Goal: Task Accomplishment & Management: Complete application form

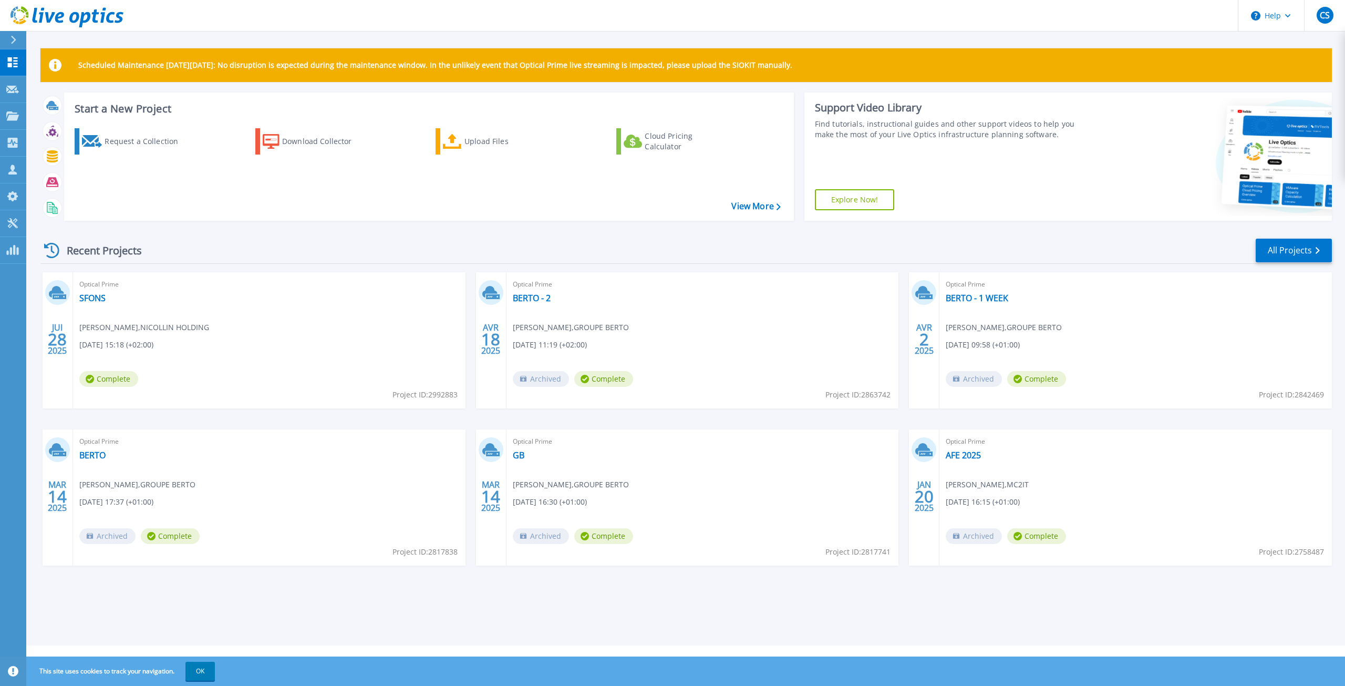
click at [15, 44] on icon at bounding box center [14, 40] width 6 height 8
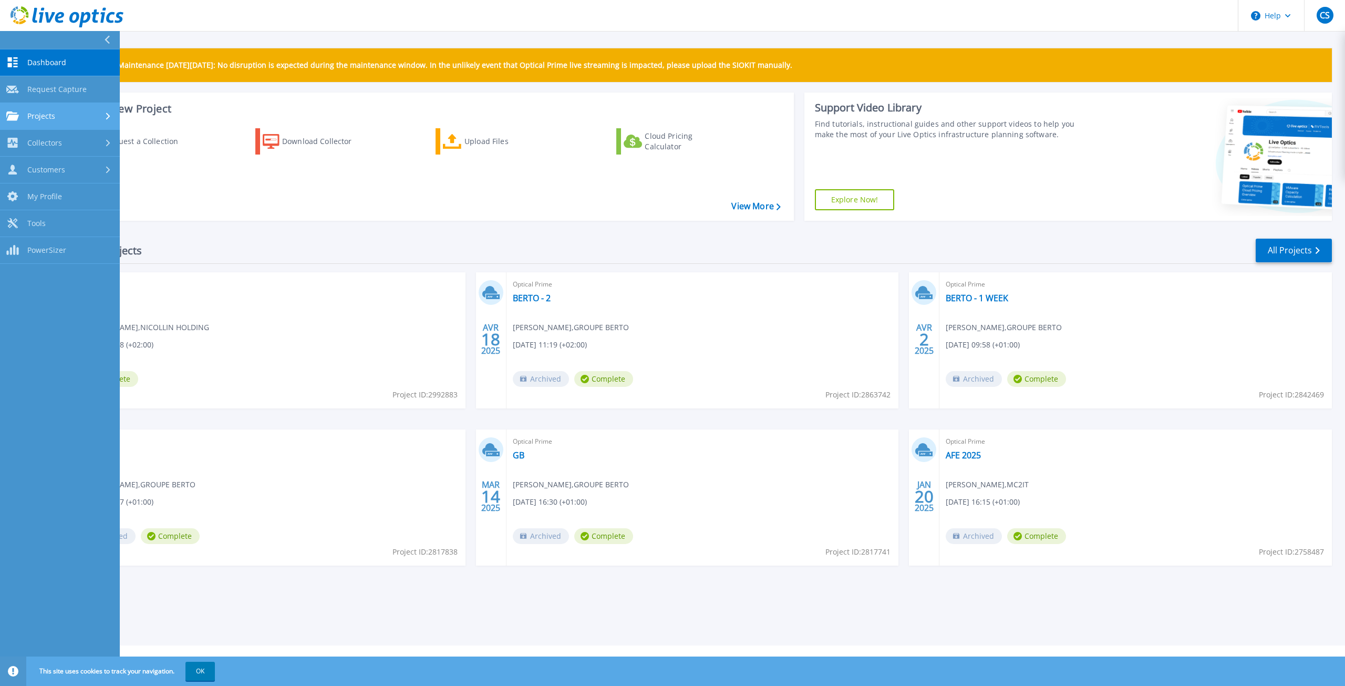
click at [63, 121] on link "Projects Projects" at bounding box center [60, 116] width 120 height 27
click at [46, 230] on span "Collectors" at bounding box center [44, 230] width 35 height 9
click at [56, 171] on link "Download Collector" at bounding box center [60, 170] width 120 height 27
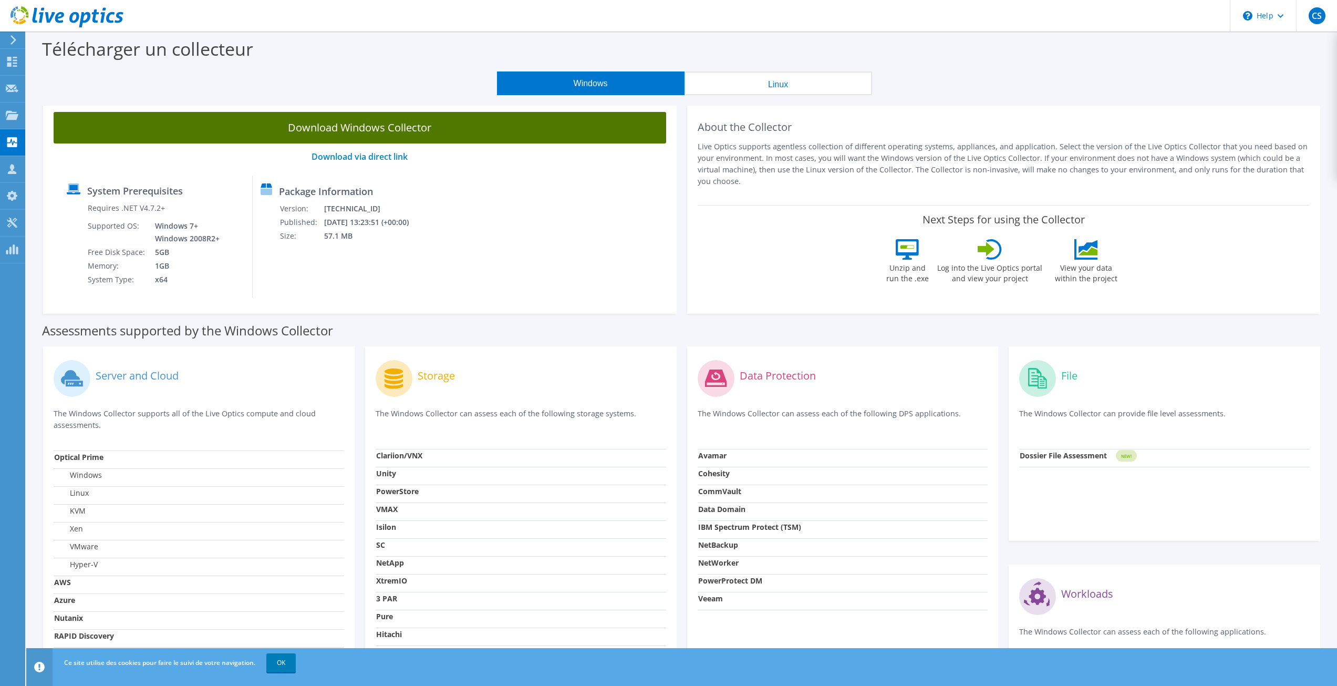
click at [388, 125] on link "Download Windows Collector" at bounding box center [360, 128] width 613 height 32
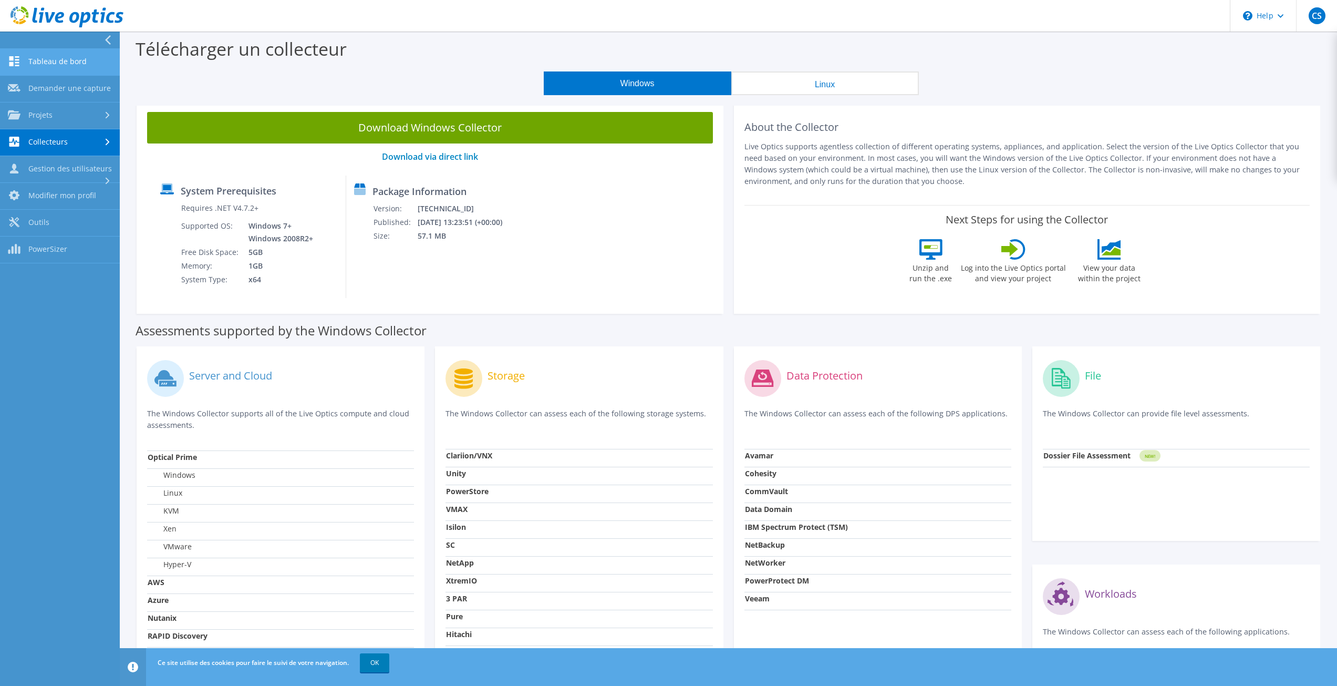
click at [66, 60] on link "Tableau de bord" at bounding box center [60, 62] width 120 height 27
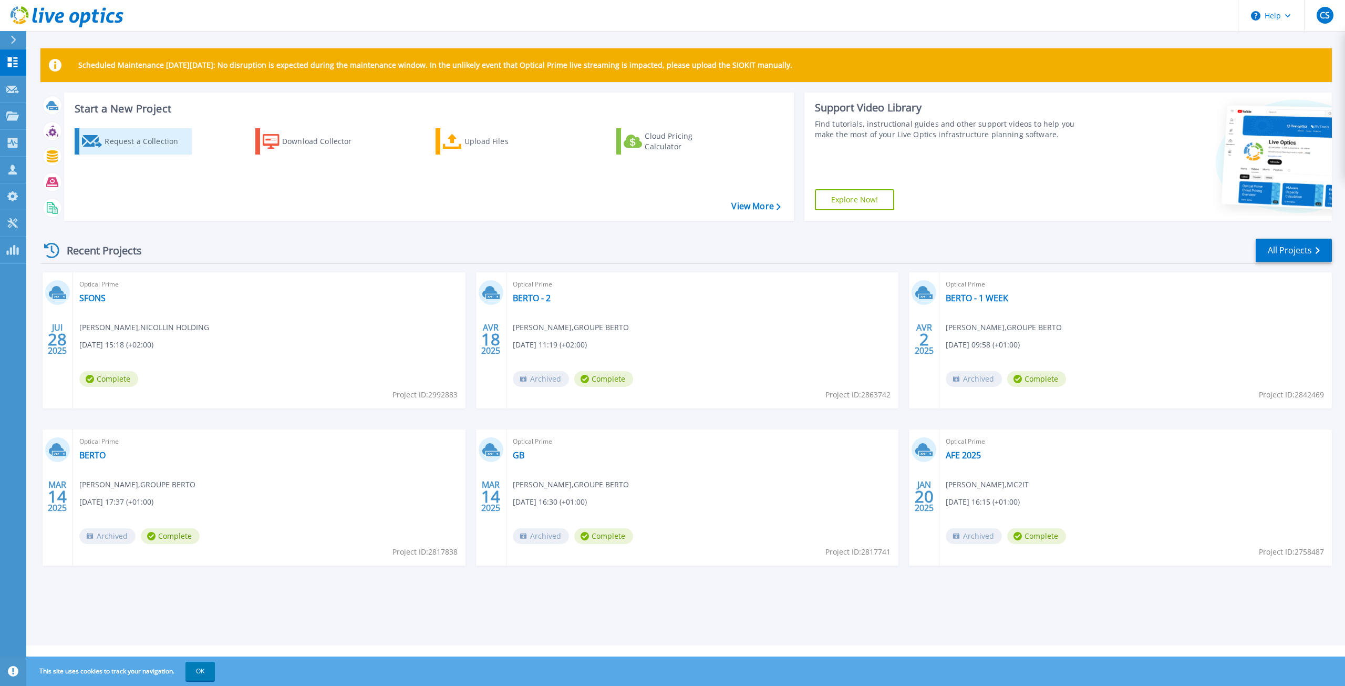
click at [140, 143] on div "Request a Collection" at bounding box center [147, 141] width 84 height 21
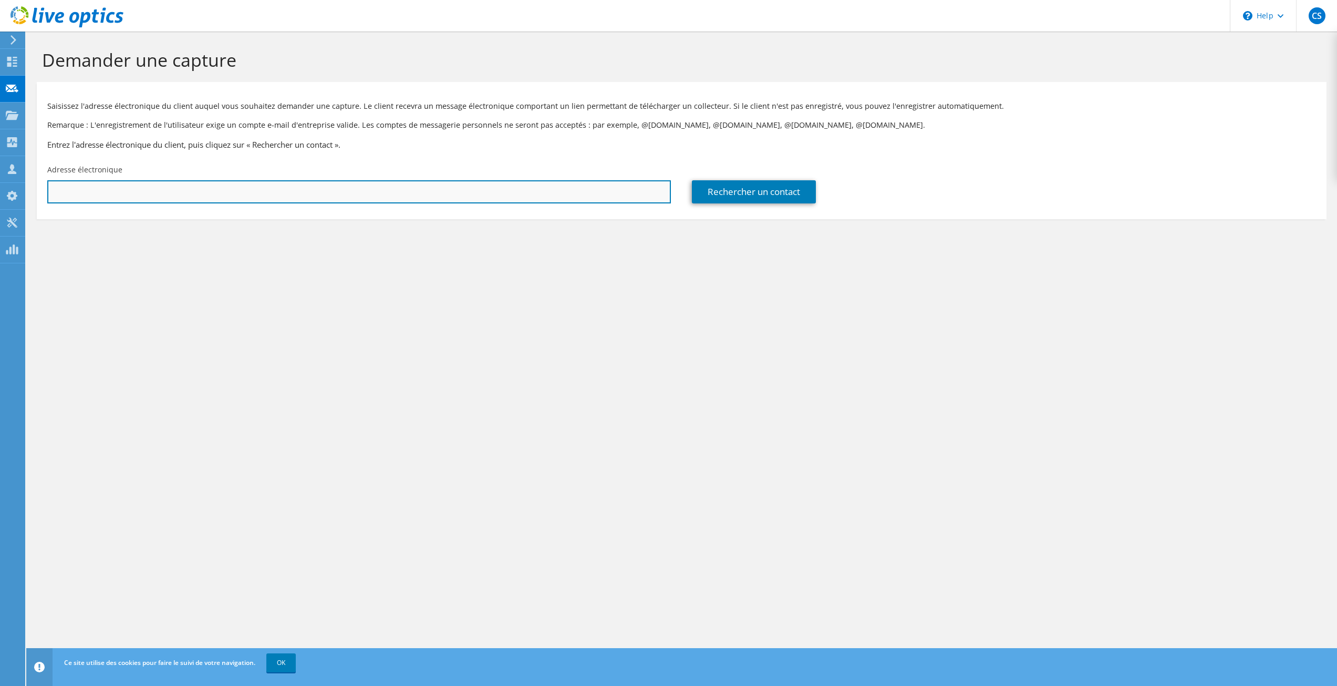
click at [293, 185] on input "text" at bounding box center [359, 191] width 624 height 23
paste input "Yohann.SALIOU@groupe-installux.com <yohann.saliou@groupe-installux.com>"
drag, startPoint x: 200, startPoint y: 195, endPoint x: 0, endPoint y: 181, distance: 200.2
click at [0, 181] on div "CS Partenaire Christophe SAES christophe.saes@sab-entreprises.com SAB Entrepris…" at bounding box center [668, 343] width 1337 height 686
click at [280, 188] on input "yohann.saliou@groupe-installux.com>" at bounding box center [359, 191] width 624 height 23
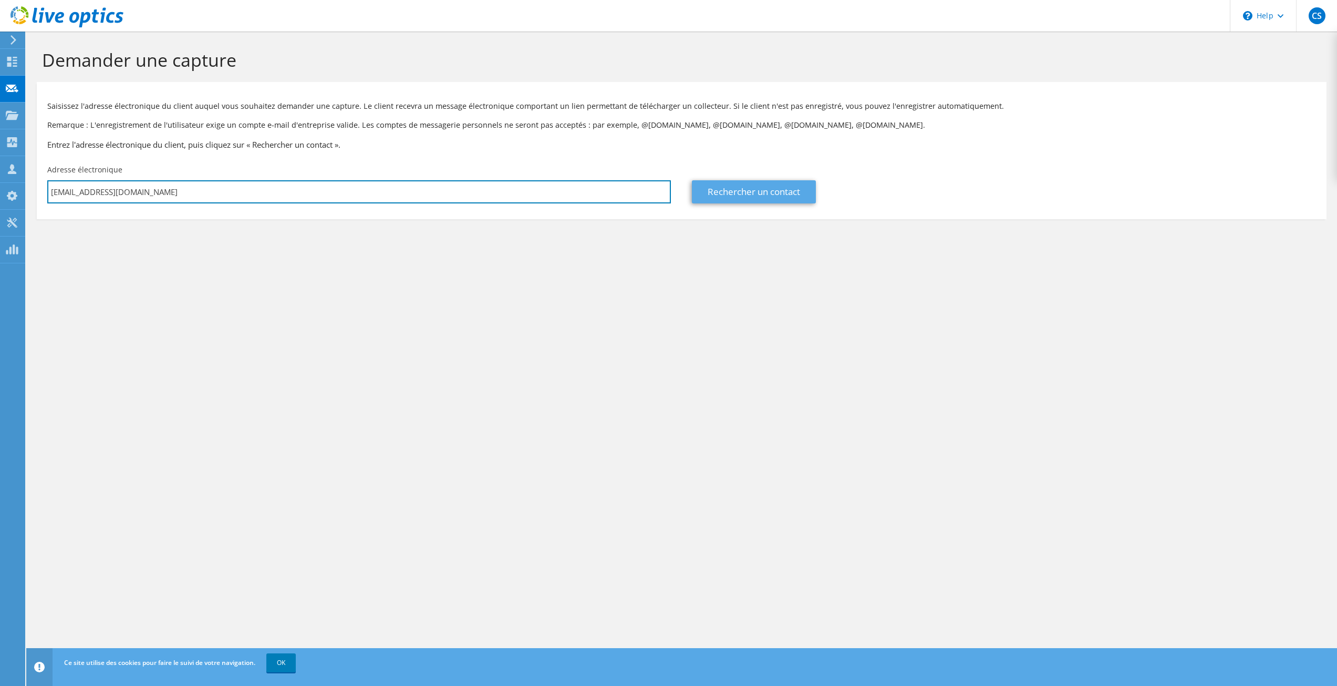
type input "yohann.saliou@groupe-installux.com"
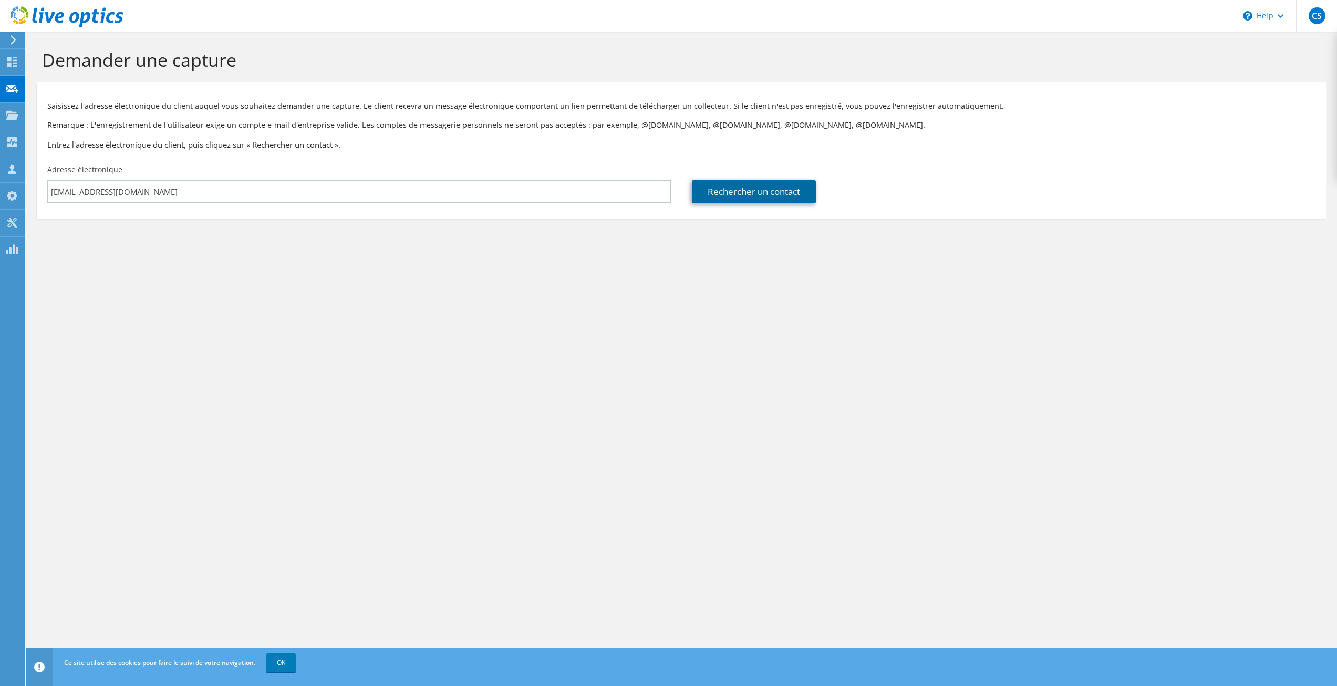
click at [736, 193] on link "Rechercher un contact" at bounding box center [754, 191] width 124 height 23
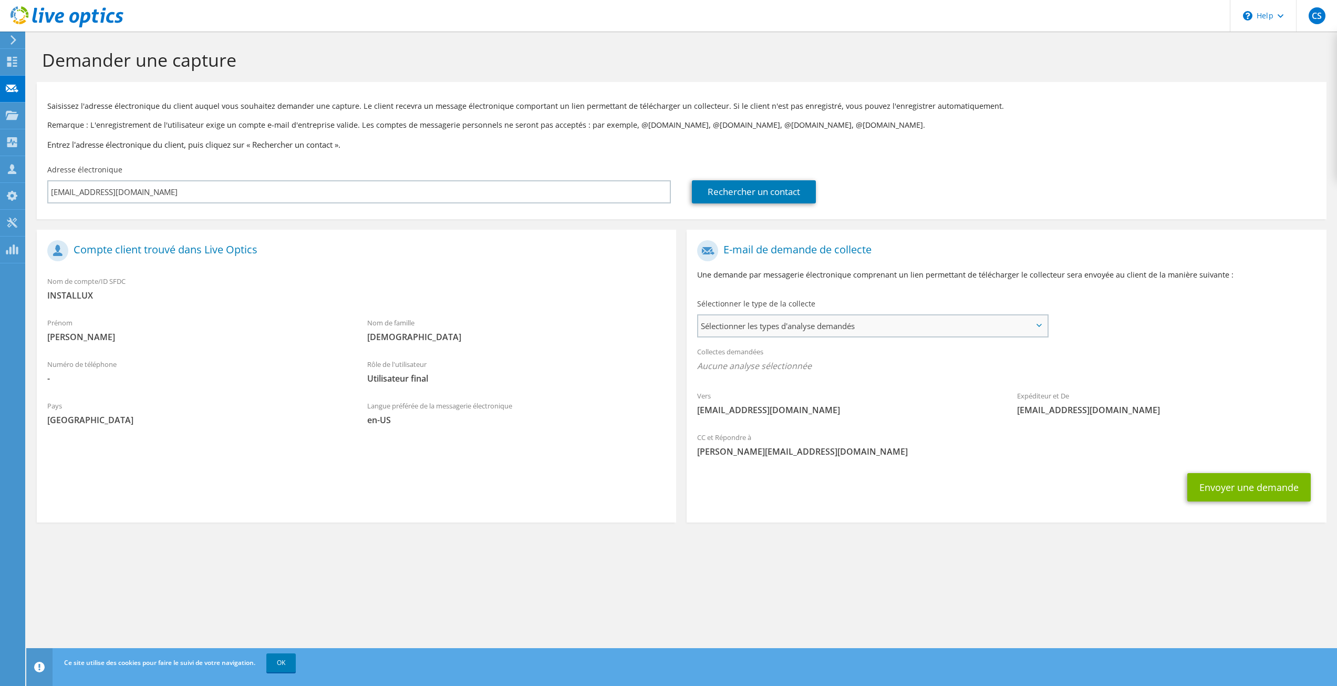
click at [772, 317] on span "Sélectionner les types d'analyse demandés" at bounding box center [872, 325] width 348 height 21
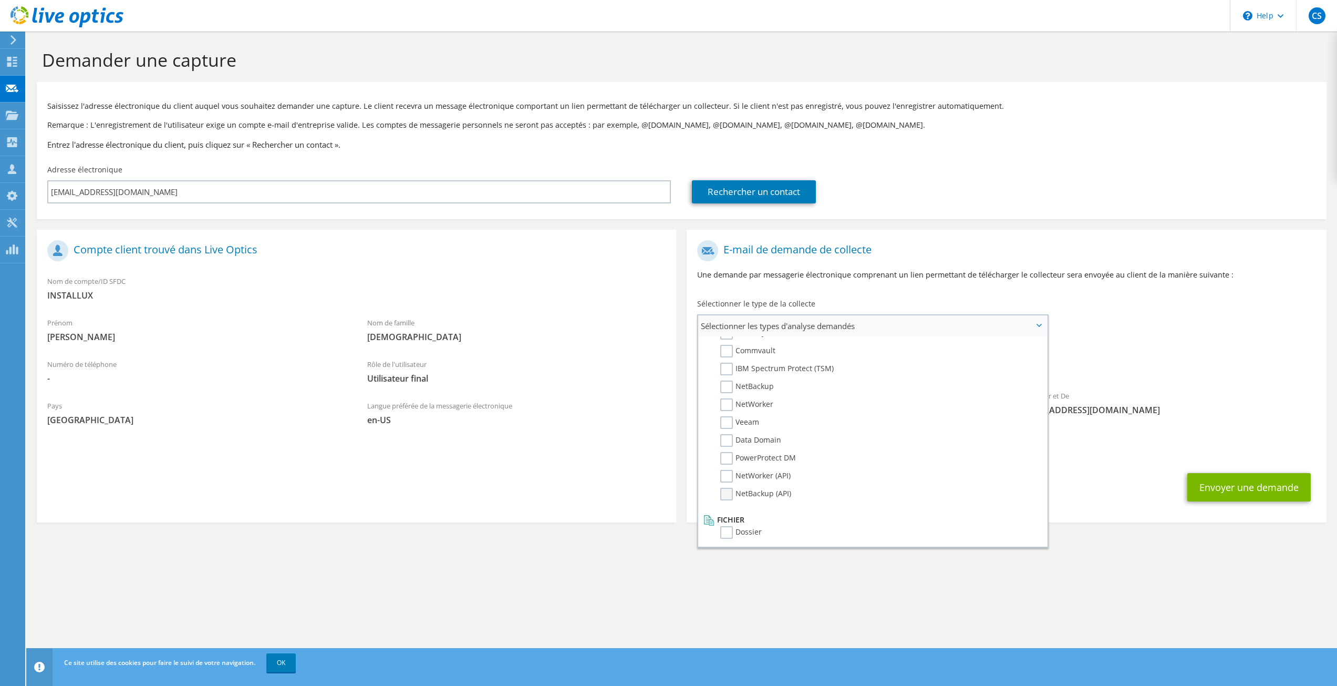
scroll to position [500, 0]
click at [729, 349] on label "Commvault" at bounding box center [747, 348] width 55 height 13
click at [0, 0] on input "Commvault" at bounding box center [0, 0] width 0 height 0
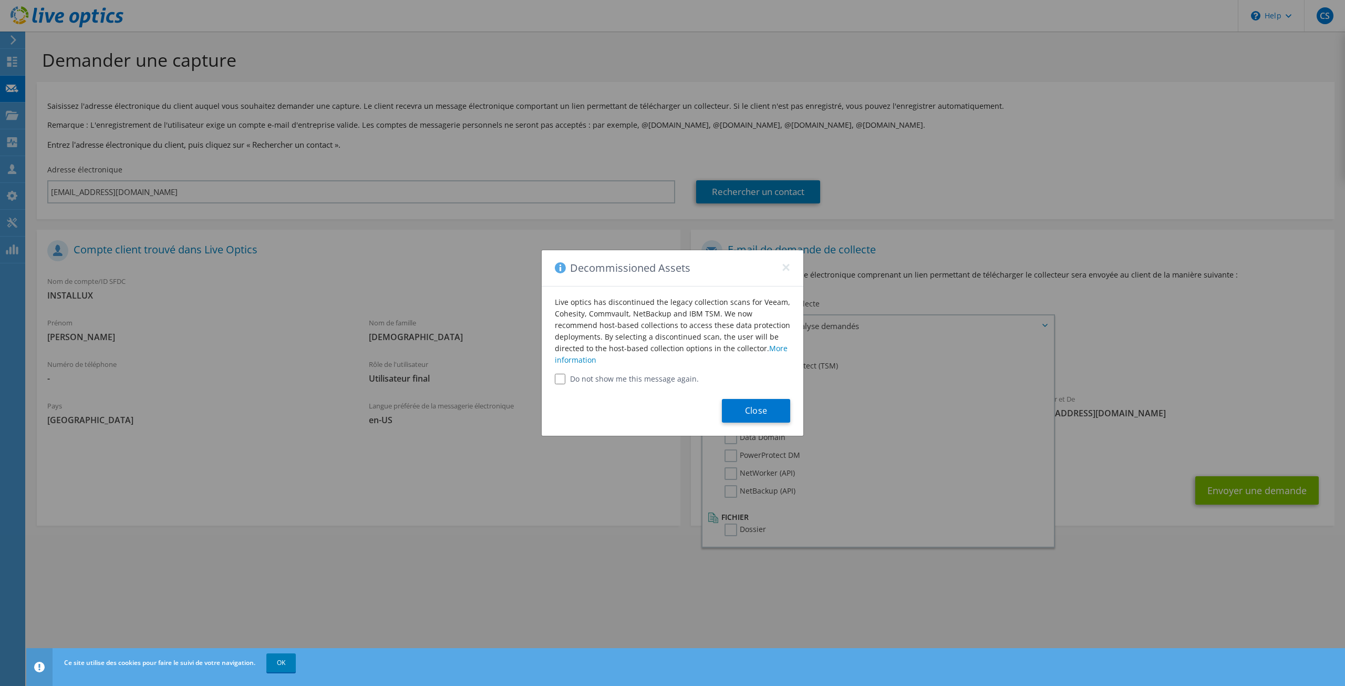
click at [656, 329] on div "Live optics has discontinued the legacy collection scans for Veeam, Cohesity, C…" at bounding box center [673, 335] width 262 height 98
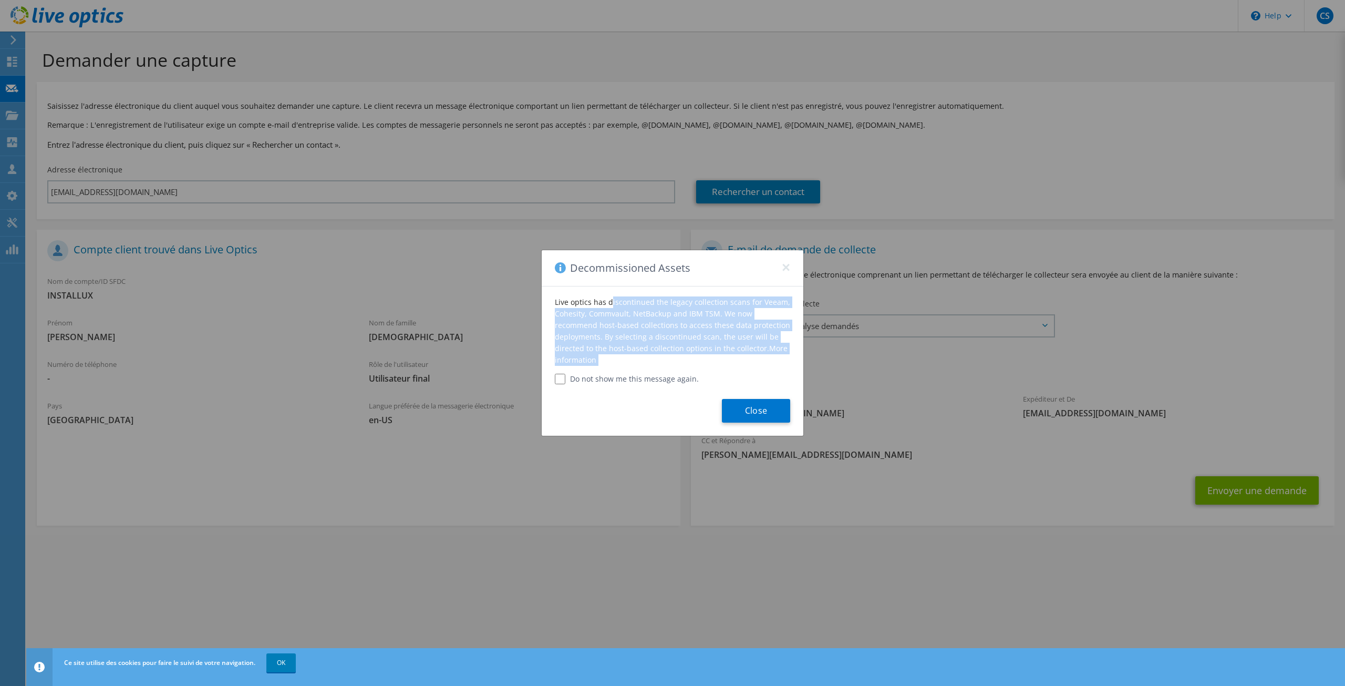
click at [656, 329] on div "Live optics has discontinued the legacy collection scans for Veeam, Cohesity, C…" at bounding box center [673, 335] width 262 height 98
click at [620, 341] on div "Live optics has discontinued the legacy collection scans for Veeam, Cohesity, C…" at bounding box center [673, 335] width 262 height 98
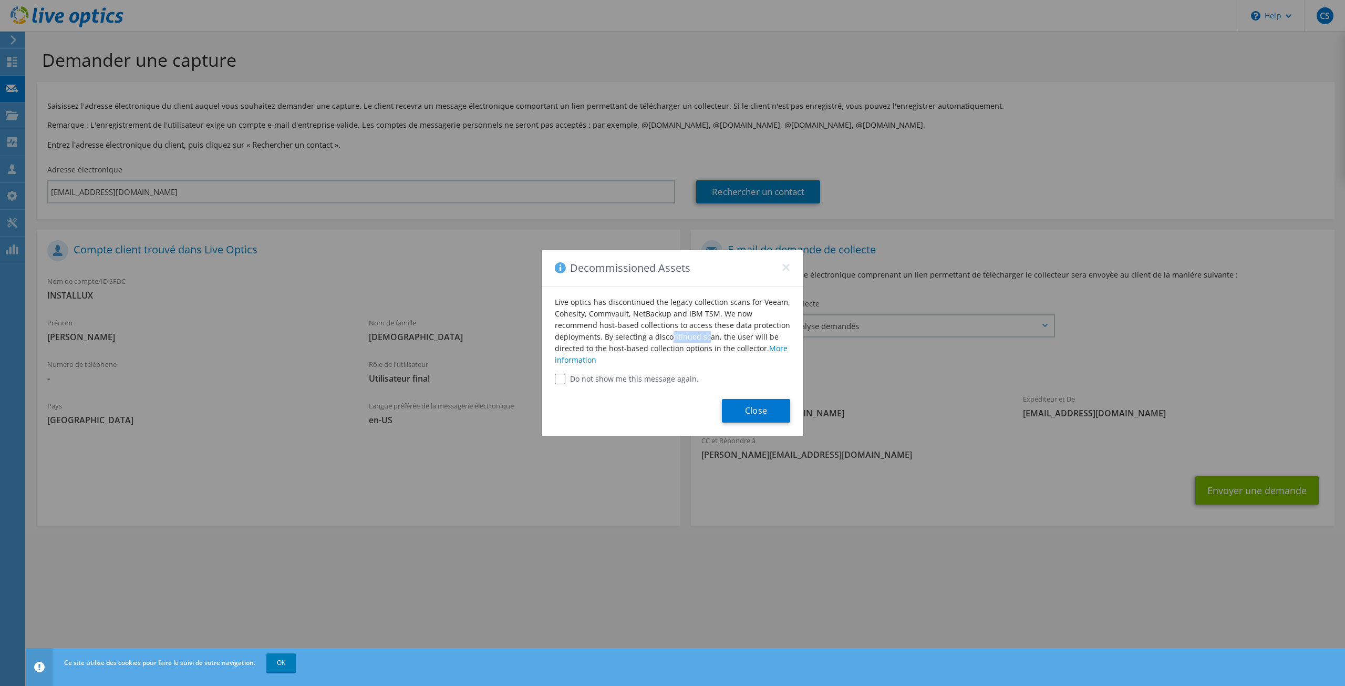
click at [620, 341] on div "Live optics has discontinued the legacy collection scans for Veeam, Cohesity, C…" at bounding box center [673, 335] width 262 height 98
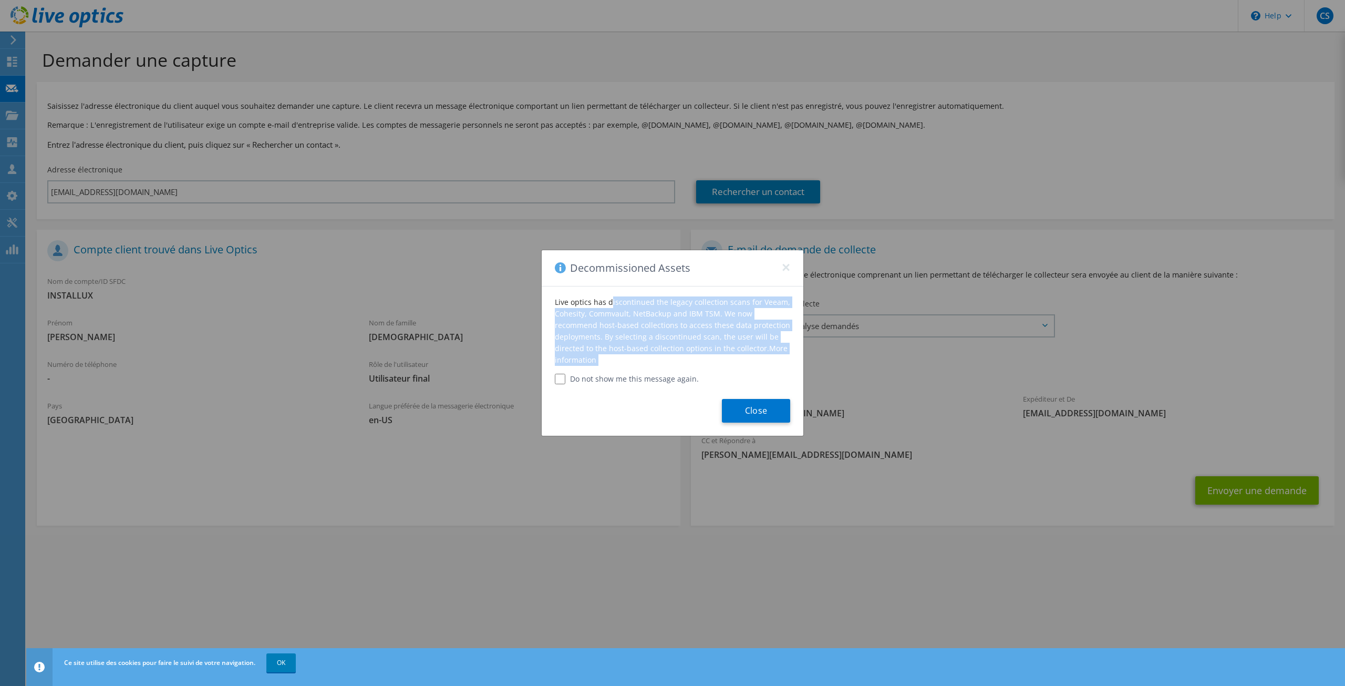
click at [620, 341] on div "Live optics has discontinued the legacy collection scans for Veeam, Cohesity, C…" at bounding box center [673, 335] width 262 height 98
click at [788, 269] on button "×" at bounding box center [786, 264] width 8 height 8
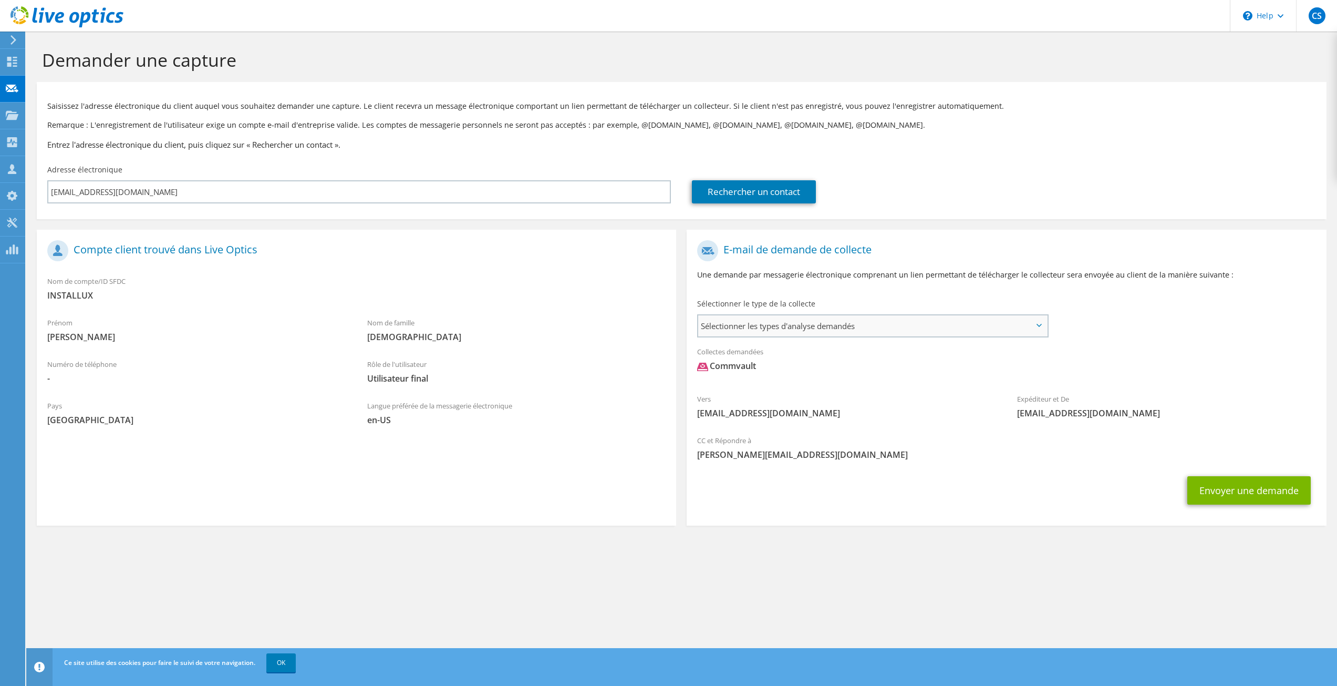
click at [852, 318] on span "Sélectionner les types d'analyse demandés" at bounding box center [872, 325] width 348 height 21
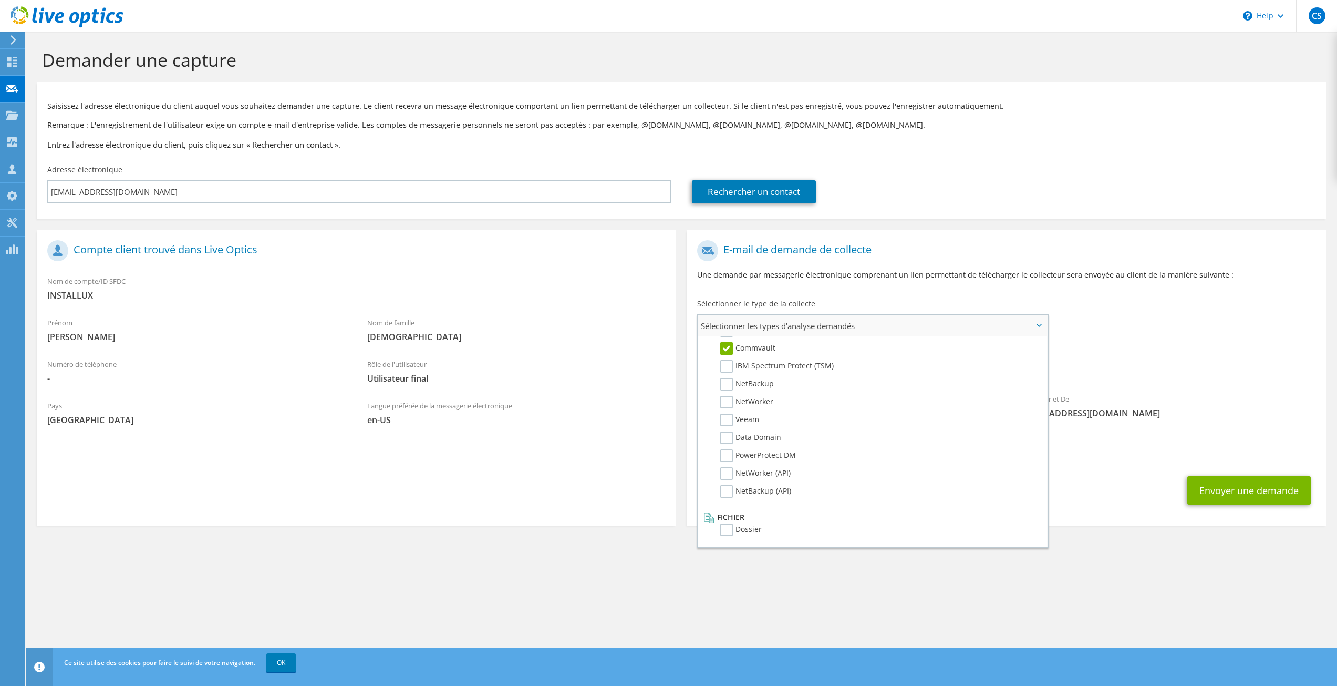
click at [731, 349] on label "Commvault" at bounding box center [747, 348] width 55 height 13
click at [0, 0] on input "Commvault" at bounding box center [0, 0] width 0 height 0
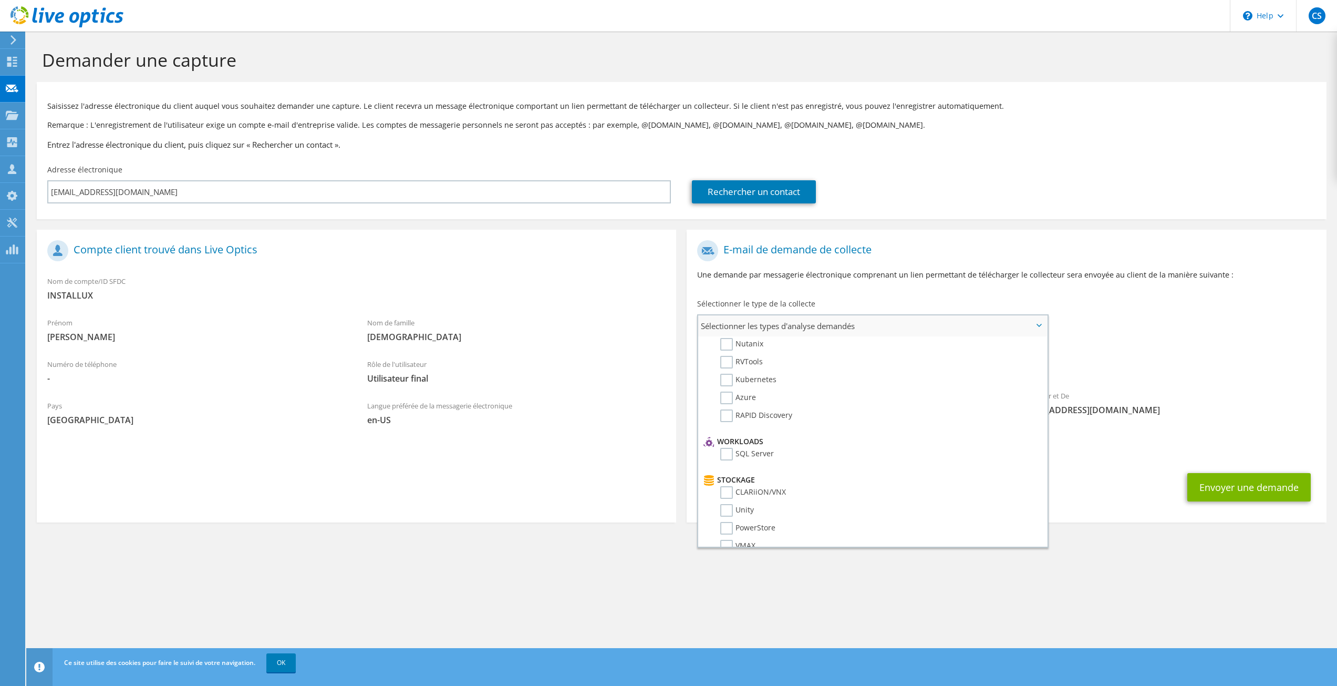
scroll to position [0, 0]
click at [727, 358] on label "Optical Prime" at bounding box center [751, 358] width 63 height 13
click at [0, 0] on input "Optical Prime" at bounding box center [0, 0] width 0 height 0
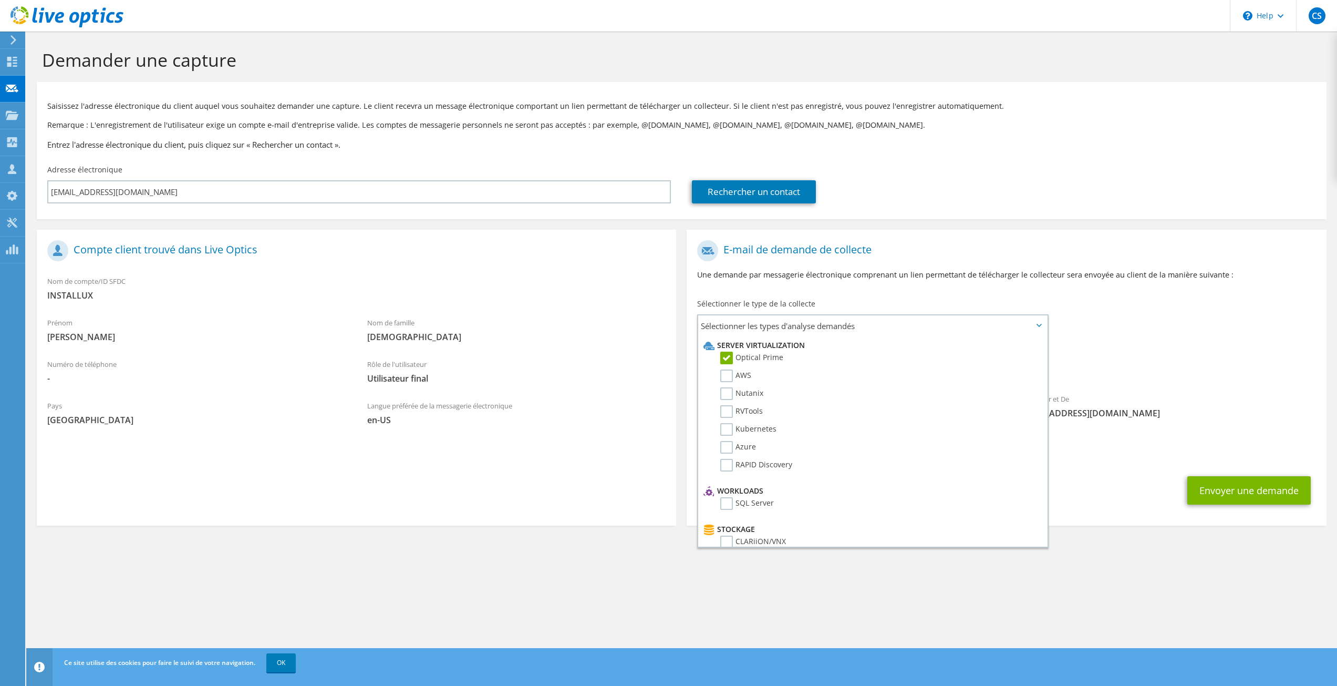
click at [1122, 570] on section "Demander une capture Saisissez l'adresse électronique du client auquel vous sou…" at bounding box center [681, 305] width 1311 height 547
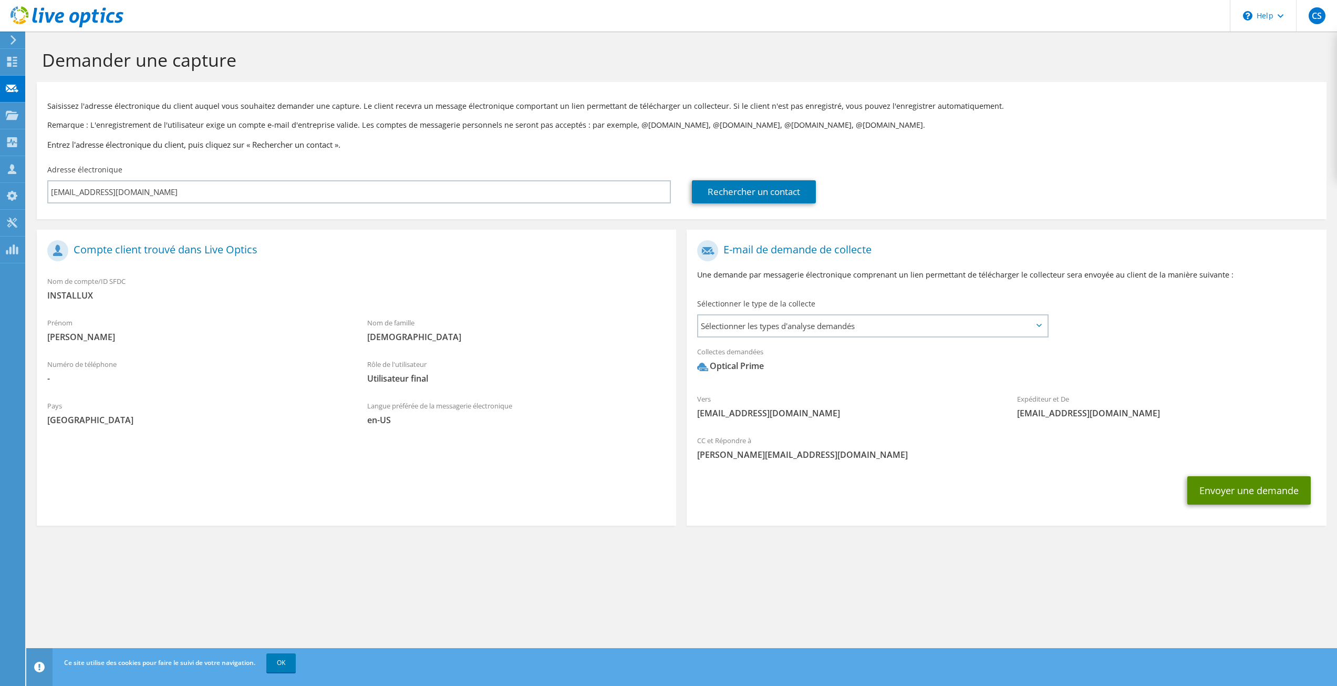
click at [1228, 495] on button "Envoyer une demande" at bounding box center [1249, 490] width 123 height 28
